Goal: Task Accomplishment & Management: Complete application form

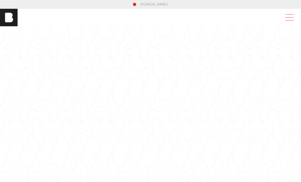
click at [292, 17] on span at bounding box center [288, 18] width 13 height 10
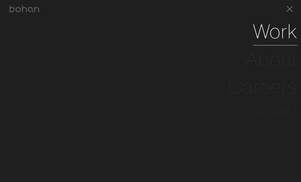
click at [264, 29] on link "Work" at bounding box center [275, 32] width 45 height 28
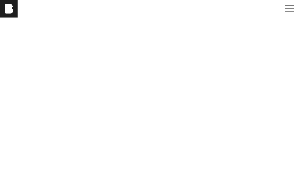
scroll to position [37, 0]
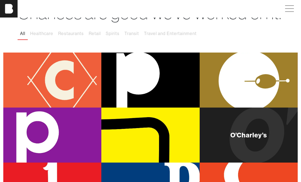
click at [223, 129] on div "O’Charley’s" at bounding box center [248, 135] width 98 height 55
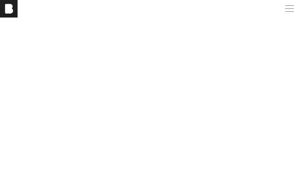
scroll to position [970, 0]
click at [290, 5] on span at bounding box center [288, 9] width 13 height 10
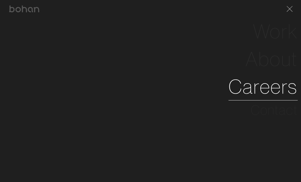
click at [264, 94] on link "Careers" at bounding box center [262, 87] width 69 height 28
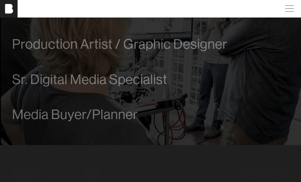
scroll to position [350, 0]
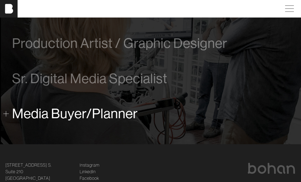
click at [58, 113] on span "Media Buyer/Planner" at bounding box center [75, 113] width 126 height 15
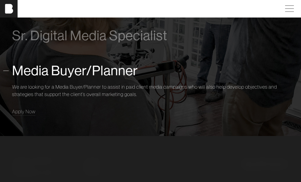
scroll to position [401, 0]
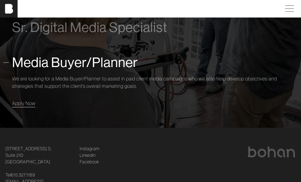
click at [25, 107] on link "Apply Now" at bounding box center [23, 103] width 23 height 7
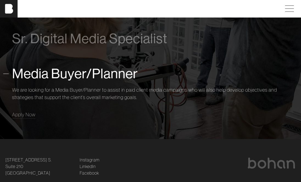
scroll to position [422, 0]
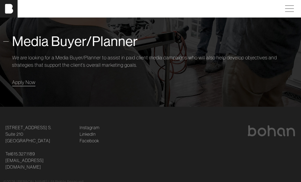
click at [21, 82] on span "Apply Now" at bounding box center [23, 82] width 23 height 6
